Goal: Transaction & Acquisition: Purchase product/service

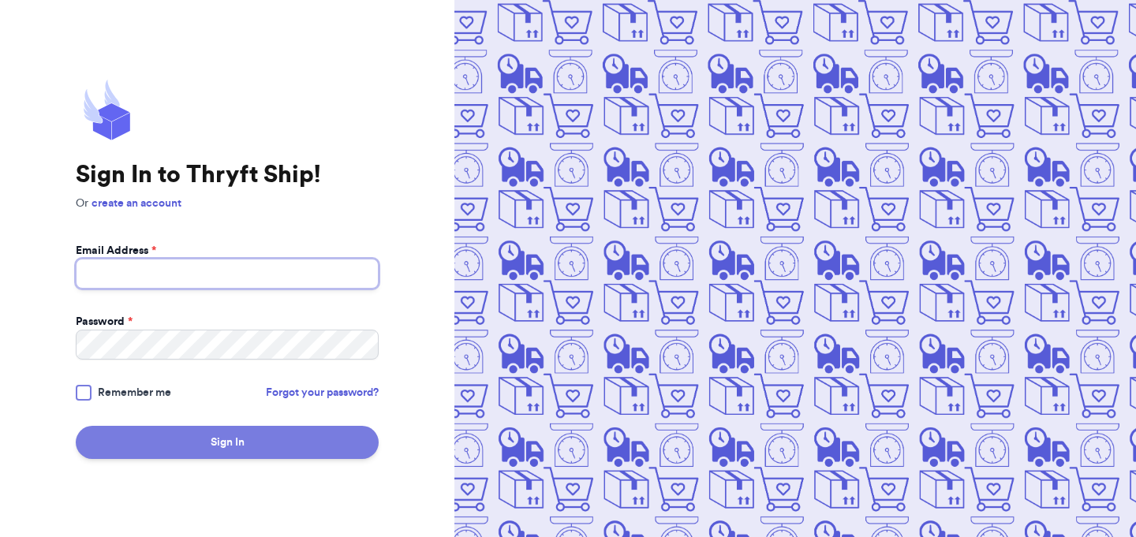
type input "[EMAIL_ADDRESS][DOMAIN_NAME]"
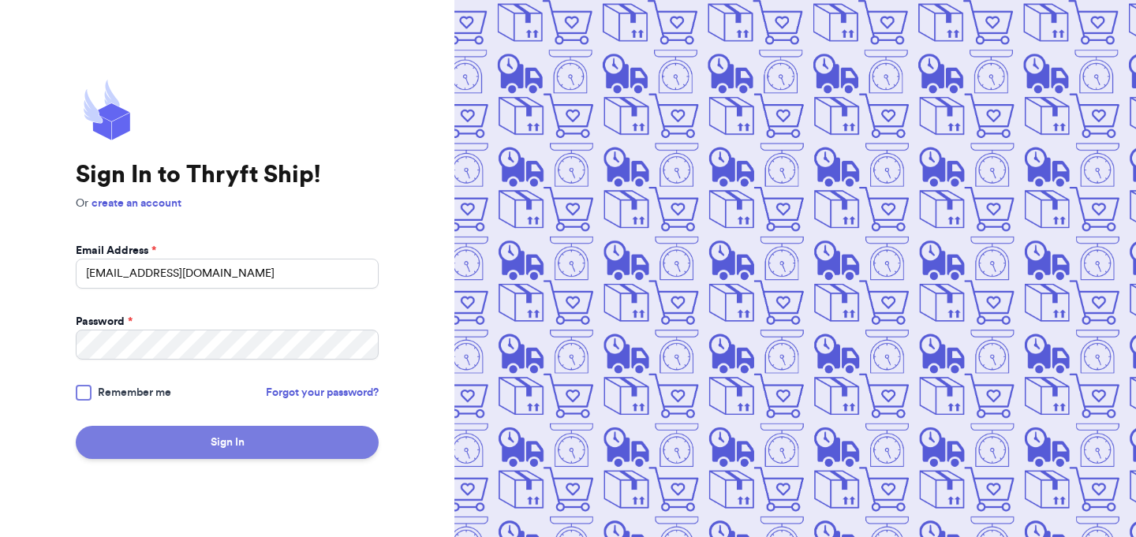
click at [330, 438] on button "Sign In" at bounding box center [227, 442] width 303 height 33
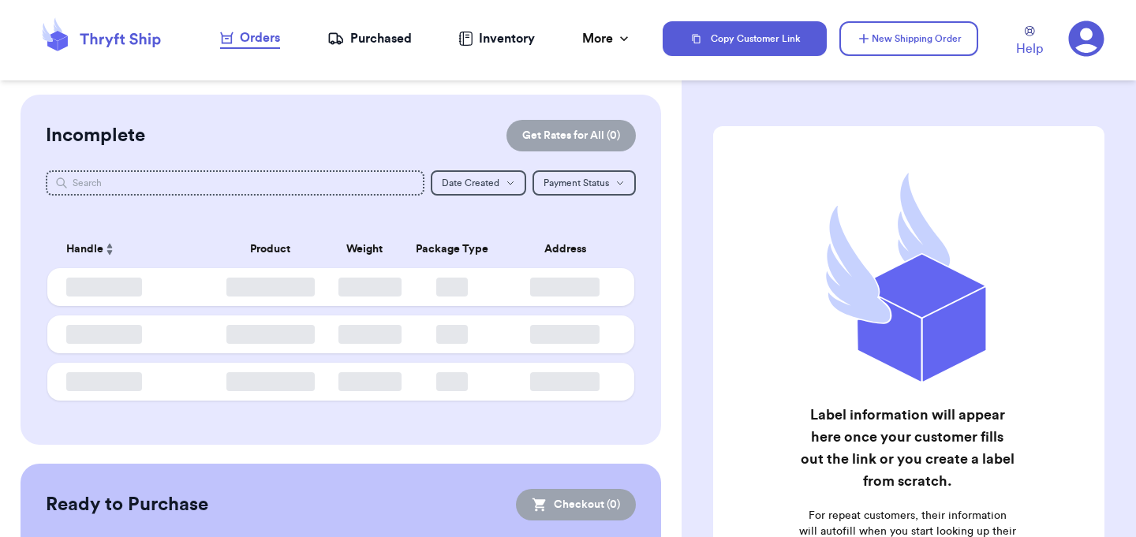
checkbox input "false"
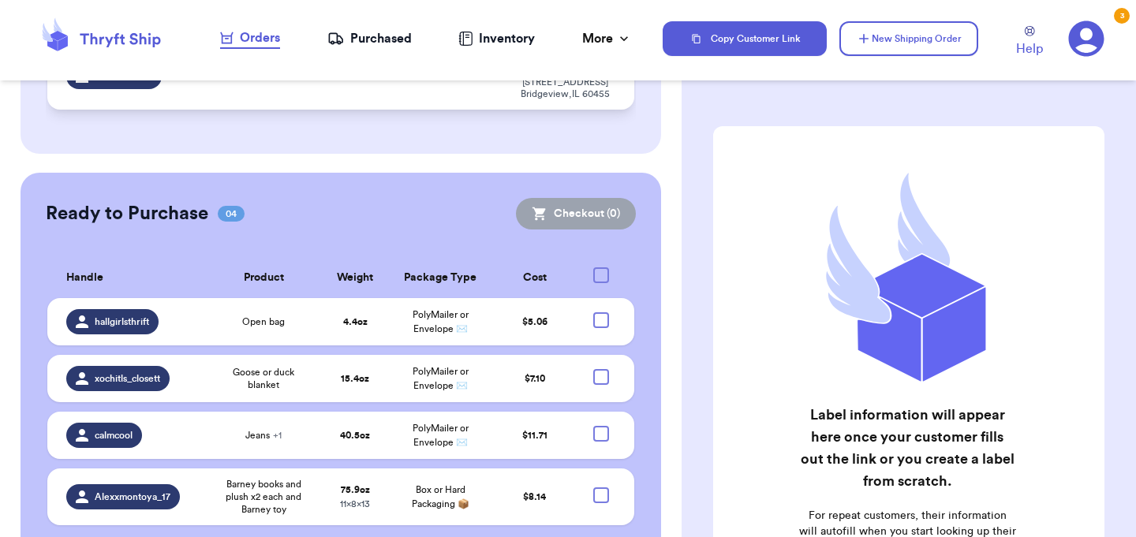
scroll to position [314, 0]
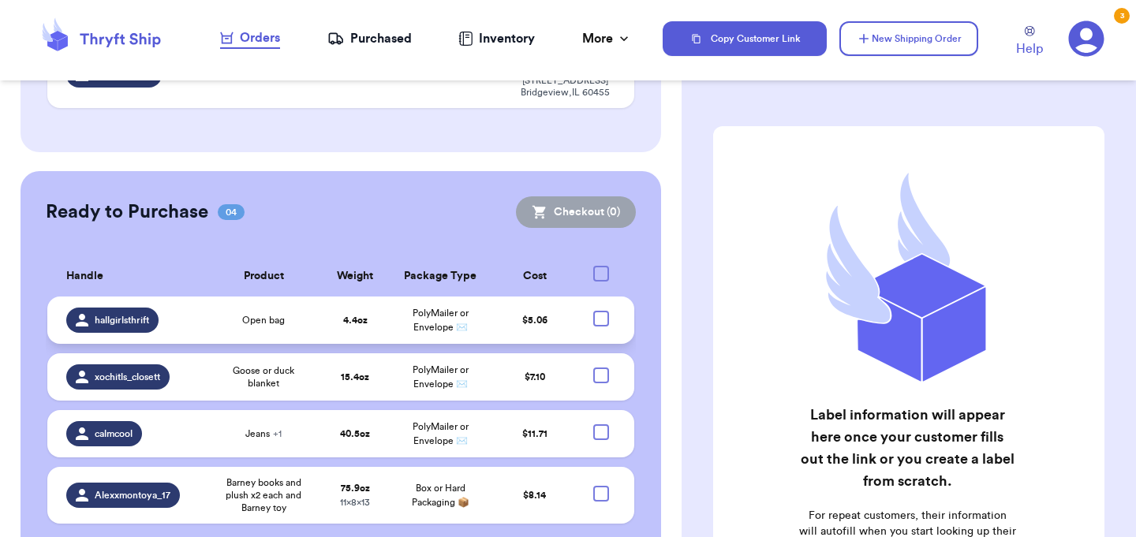
click at [603, 311] on div at bounding box center [601, 319] width 16 height 16
click at [601, 310] on input "checkbox" at bounding box center [600, 310] width 1 height 1
checkbox input "true"
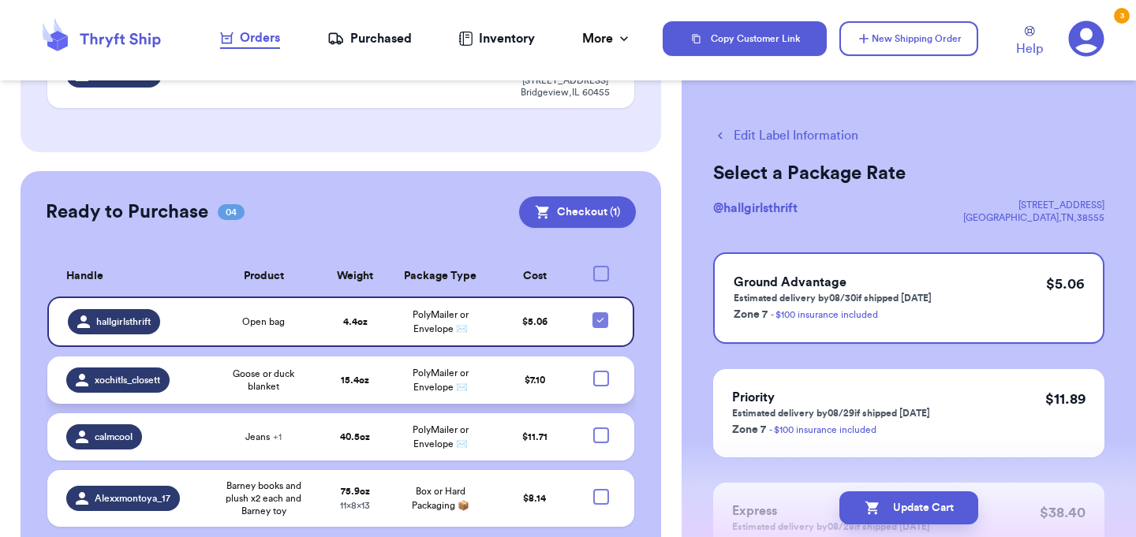
click at [602, 371] on div at bounding box center [601, 379] width 16 height 16
click at [601, 370] on input "checkbox" at bounding box center [600, 370] width 1 height 1
checkbox input "true"
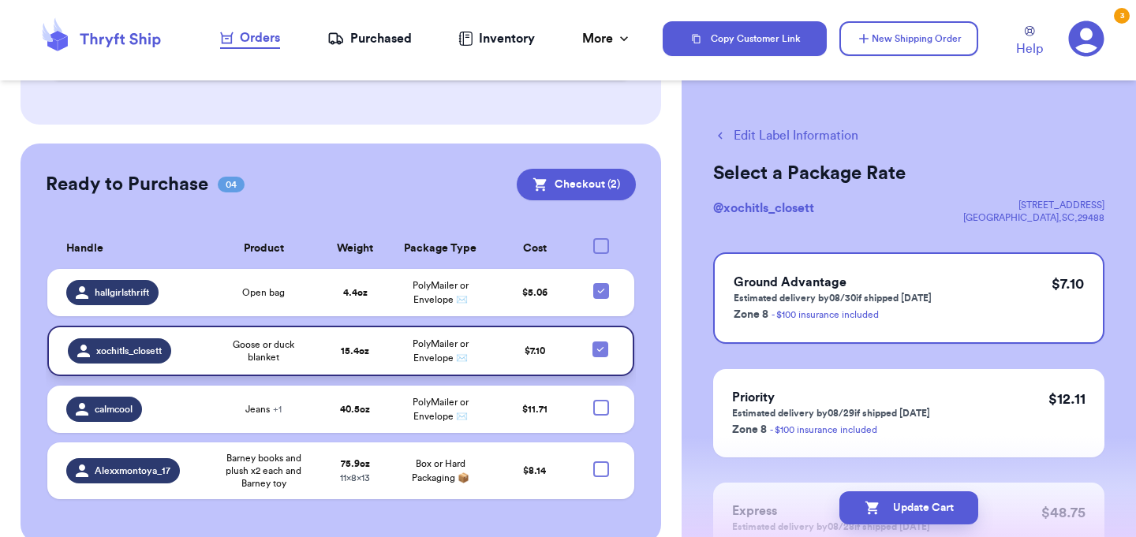
scroll to position [342, 0]
click at [593, 169] on button "Checkout ( 2 )" at bounding box center [576, 185] width 119 height 32
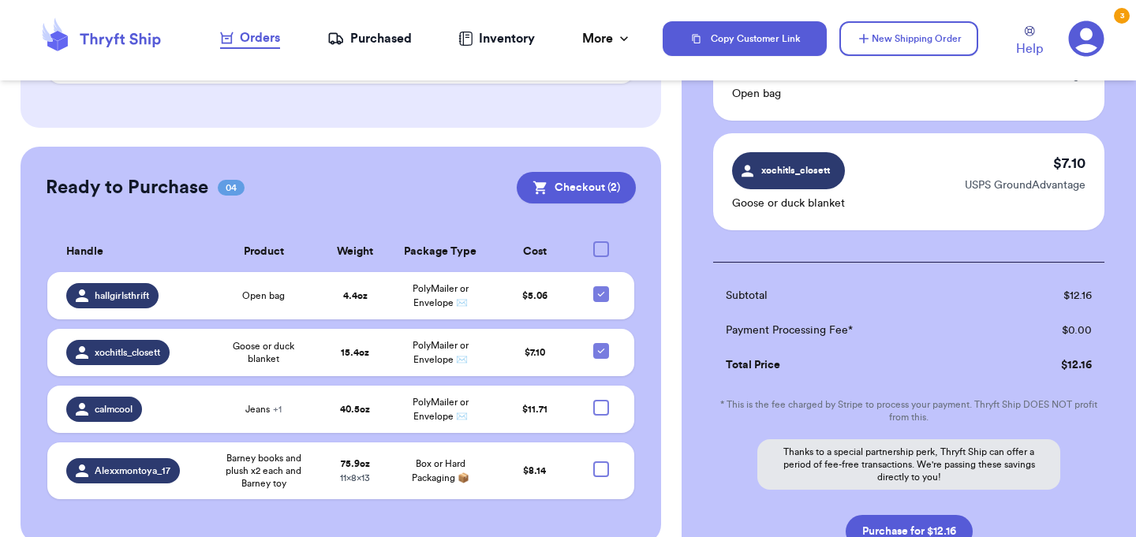
scroll to position [294, 0]
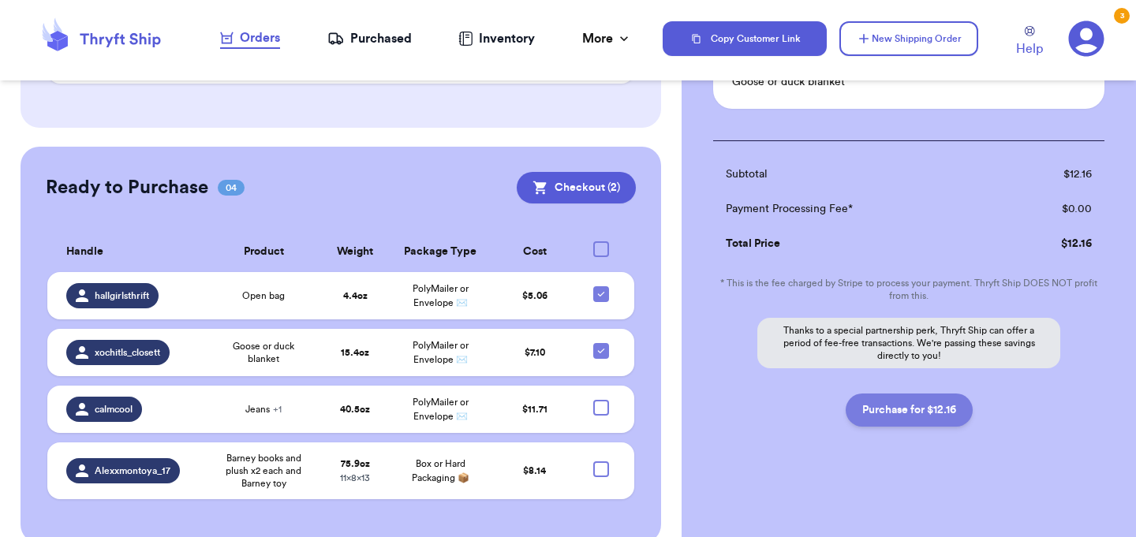
click at [912, 410] on button "Purchase for $12.16" at bounding box center [909, 410] width 127 height 33
checkbox input "false"
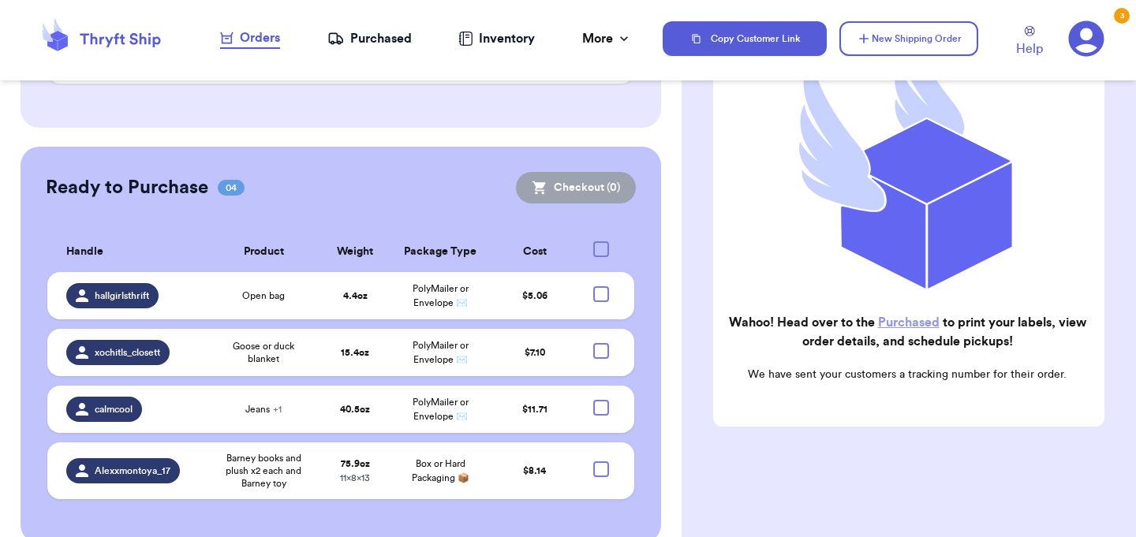
scroll to position [225, 0]
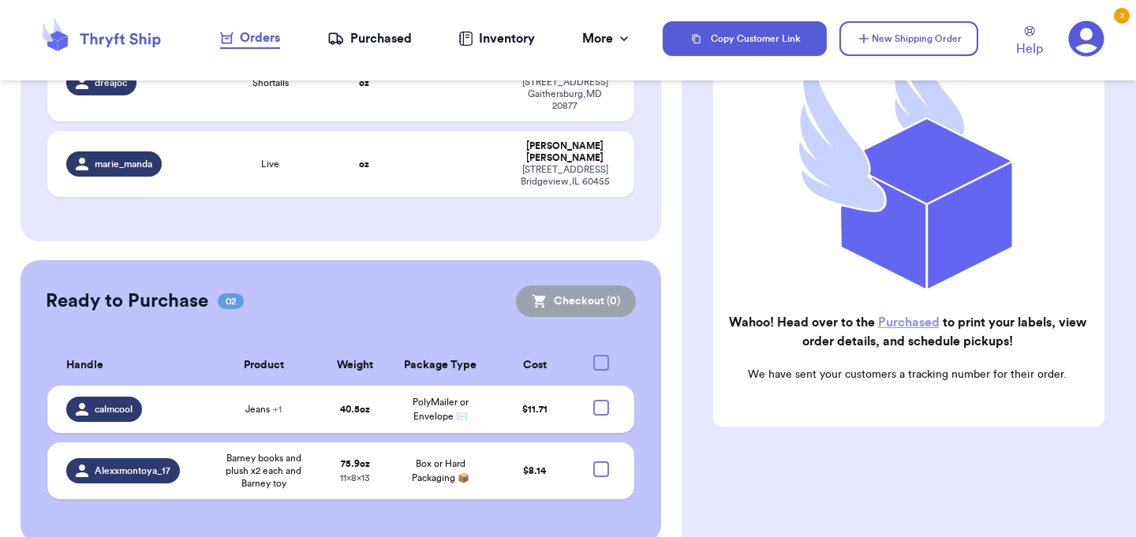
click at [892, 323] on link "Purchased" at bounding box center [909, 322] width 62 height 13
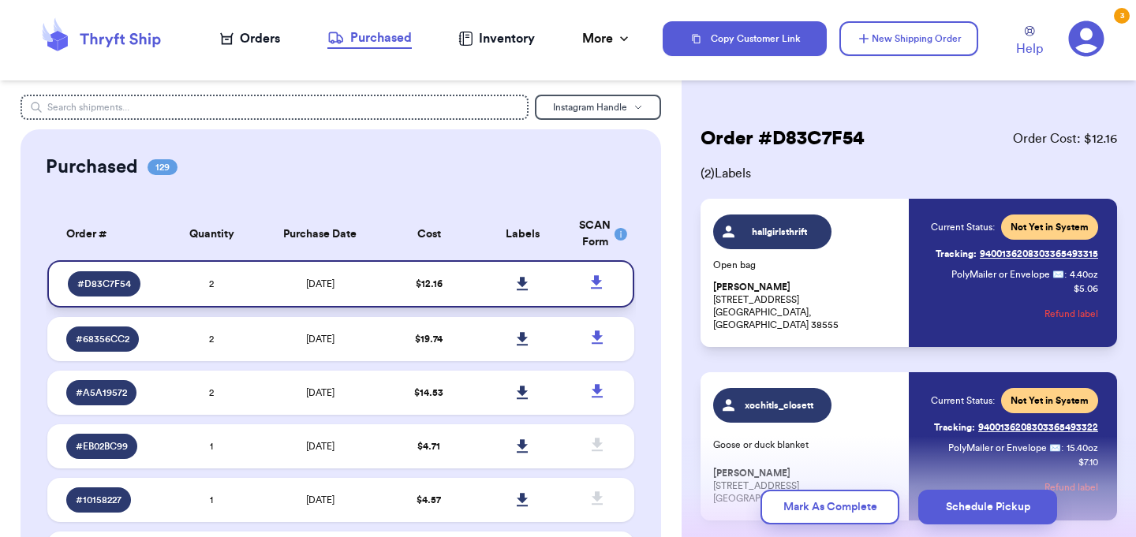
click at [523, 286] on icon at bounding box center [522, 283] width 11 height 13
